Goal: Find specific page/section: Find specific page/section

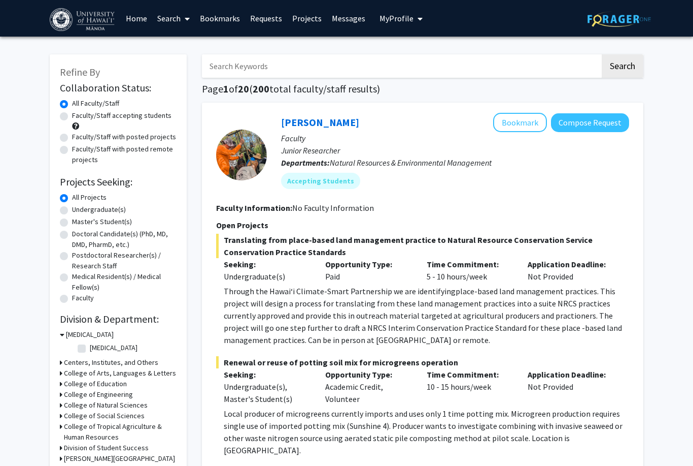
click at [220, 14] on link "Bookmarks" at bounding box center [220, 19] width 50 height 36
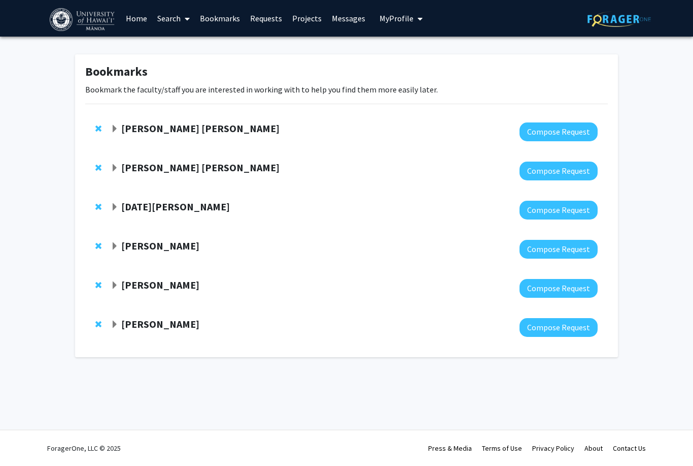
click at [127, 239] on strong "[PERSON_NAME]" at bounding box center [160, 245] width 78 height 13
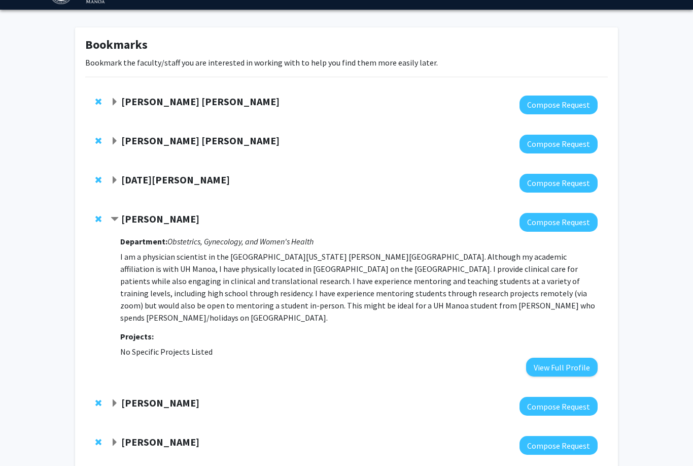
scroll to position [27, 0]
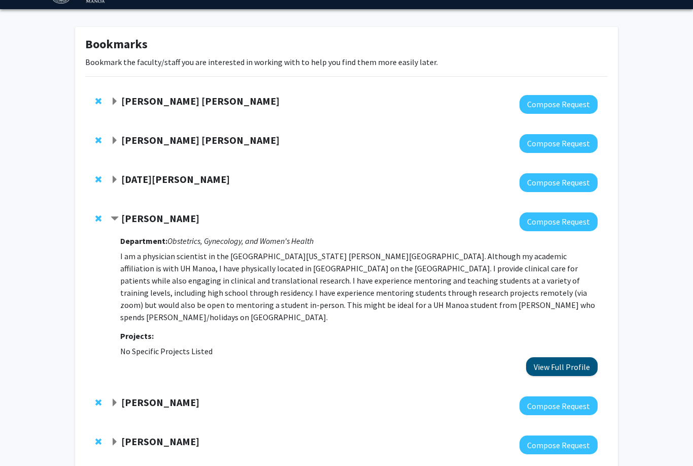
click at [551, 357] on button "View Full Profile" at bounding box center [562, 366] width 72 height 19
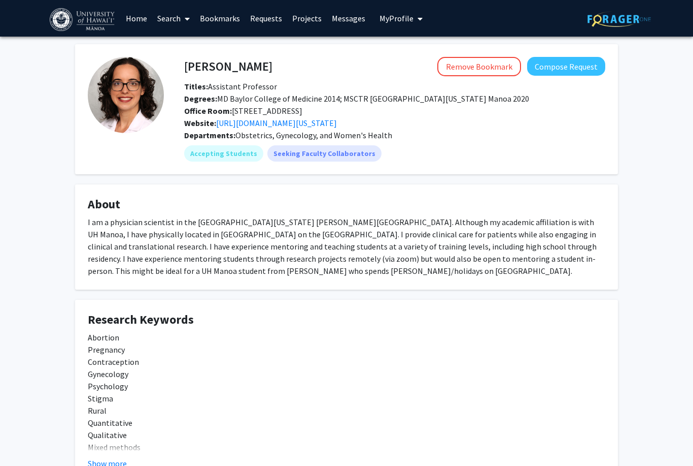
click at [492, 190] on fg-card "About I am a physician scientist in the [GEOGRAPHIC_DATA][US_STATE] [PERSON_NAM…" at bounding box center [346, 236] width 543 height 105
